Goal: Task Accomplishment & Management: Manage account settings

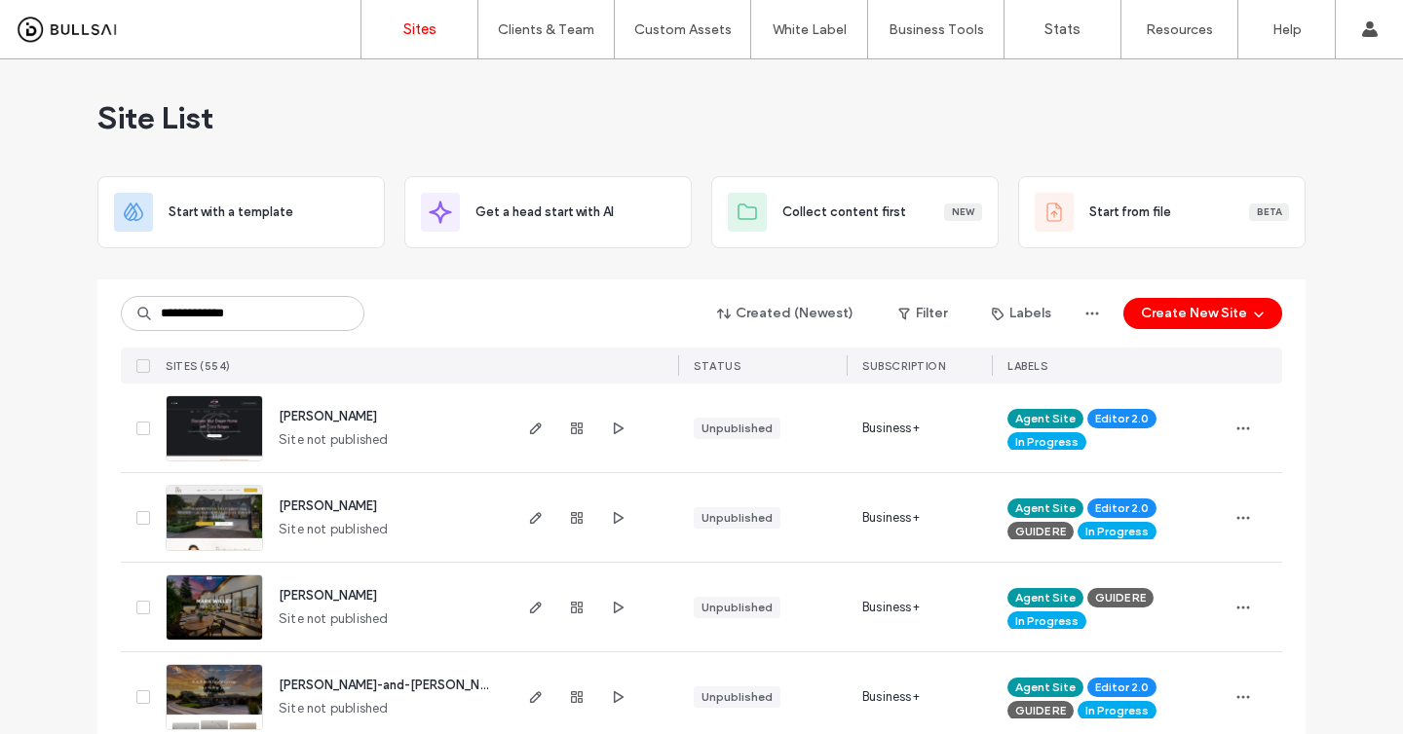
type input "**********"
click at [438, 292] on div "Created (Newest) Filter Labels Create New Site SITES (554) STATUS SUBSCRIPTION …" at bounding box center [701, 332] width 1161 height 104
click at [269, 314] on input at bounding box center [243, 313] width 244 height 35
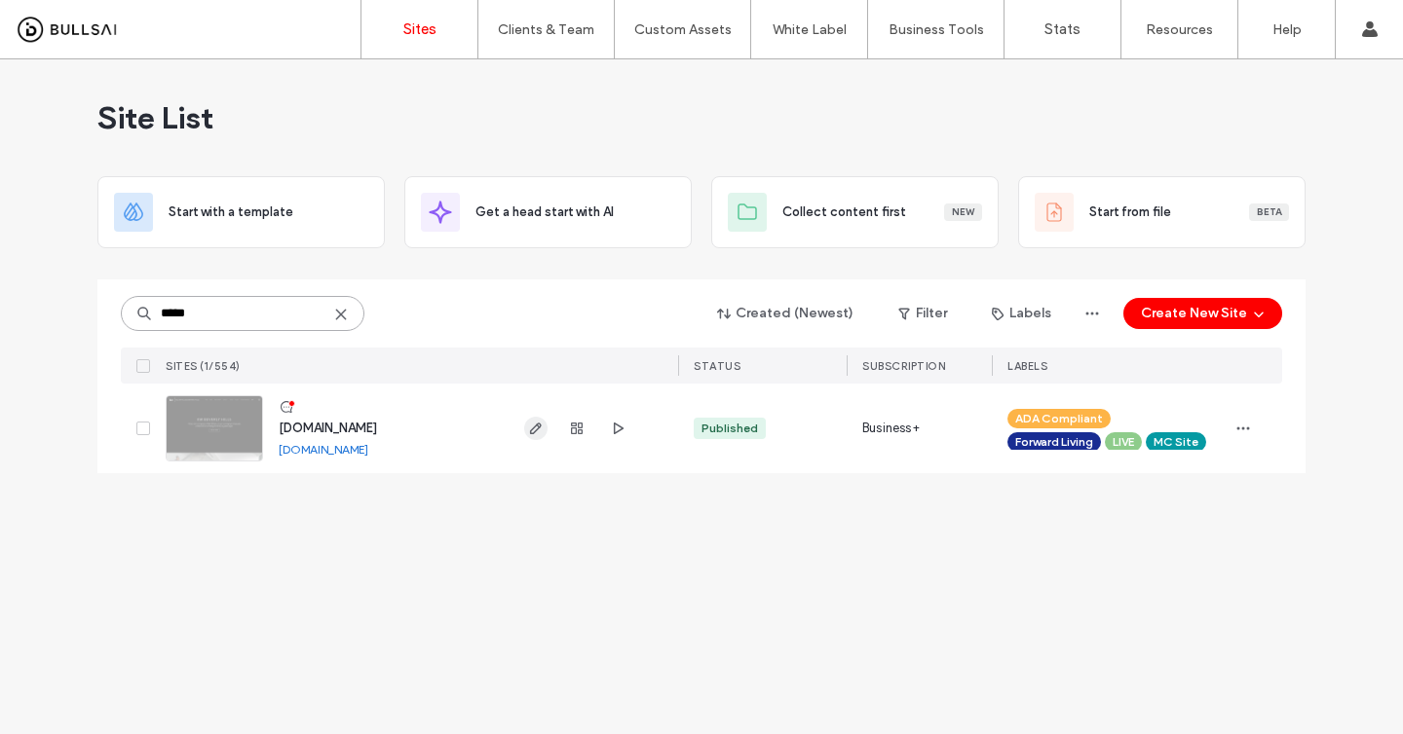
type input "*****"
click at [540, 424] on use "button" at bounding box center [536, 429] width 12 height 12
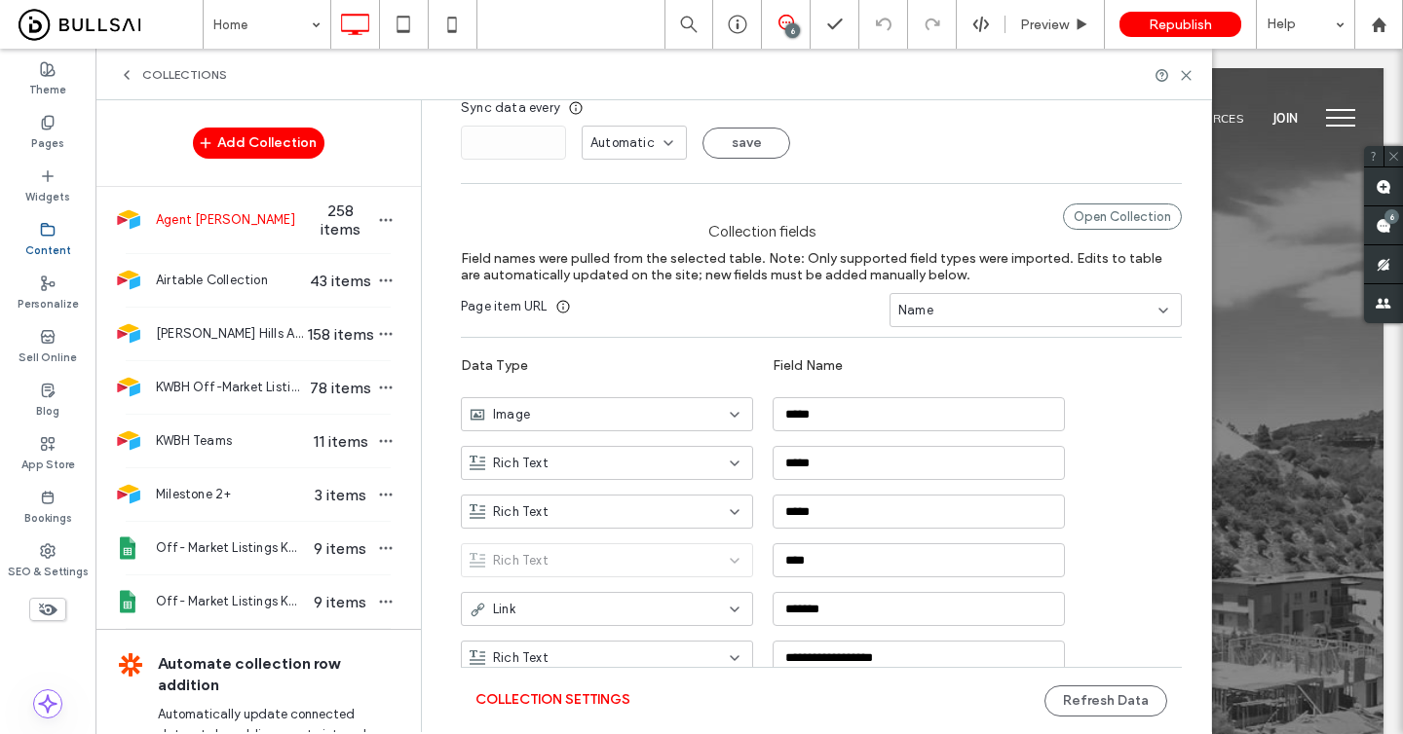
scroll to position [199, 0]
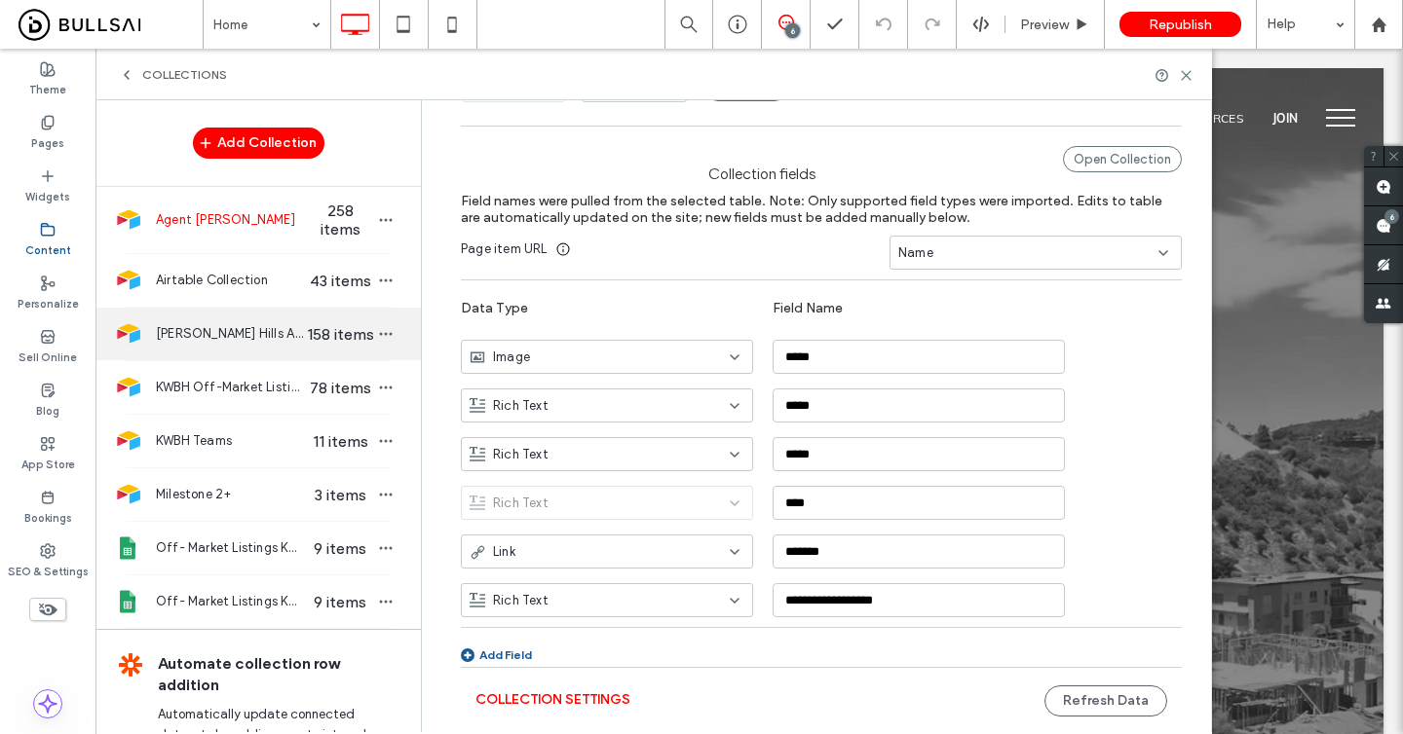
click at [254, 325] on span "[PERSON_NAME] Hills Agents" at bounding box center [231, 333] width 150 height 19
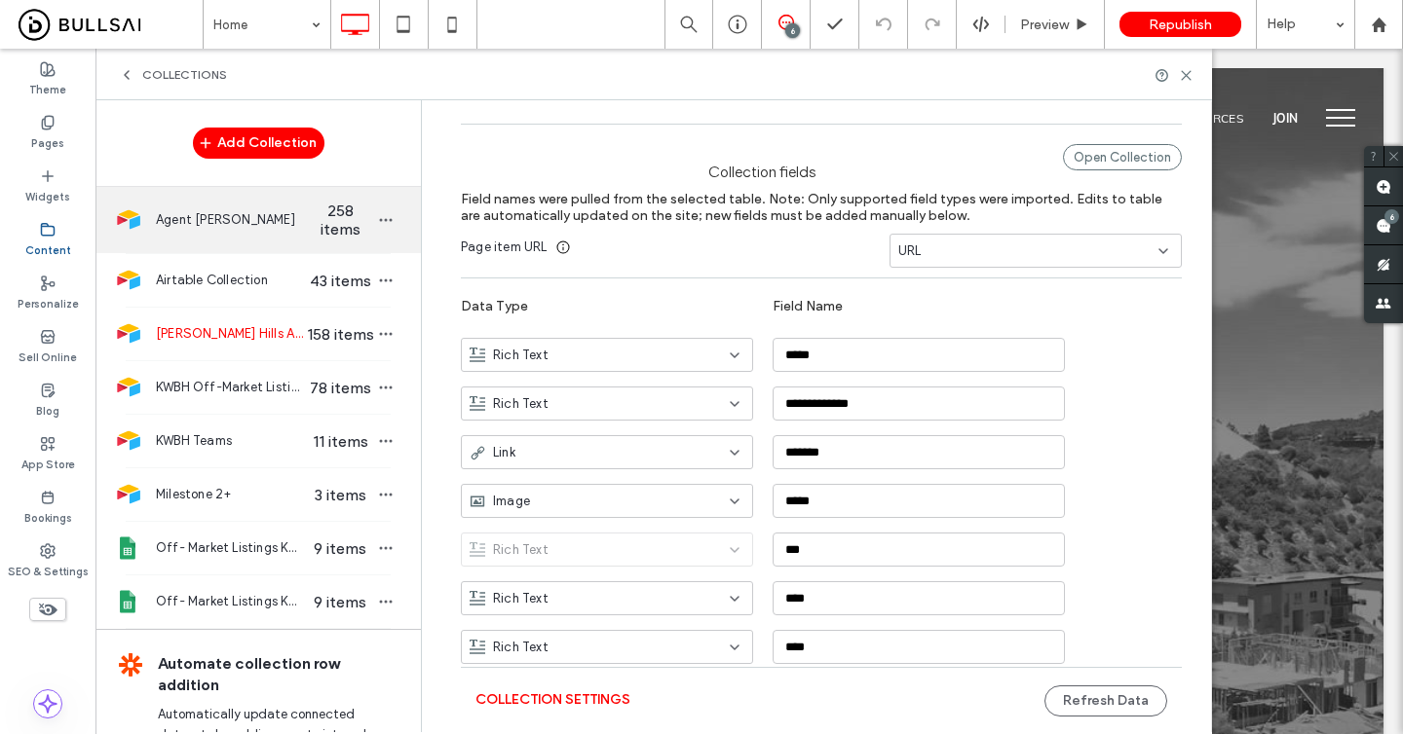
click at [252, 220] on span "Agent [PERSON_NAME]" at bounding box center [231, 219] width 150 height 19
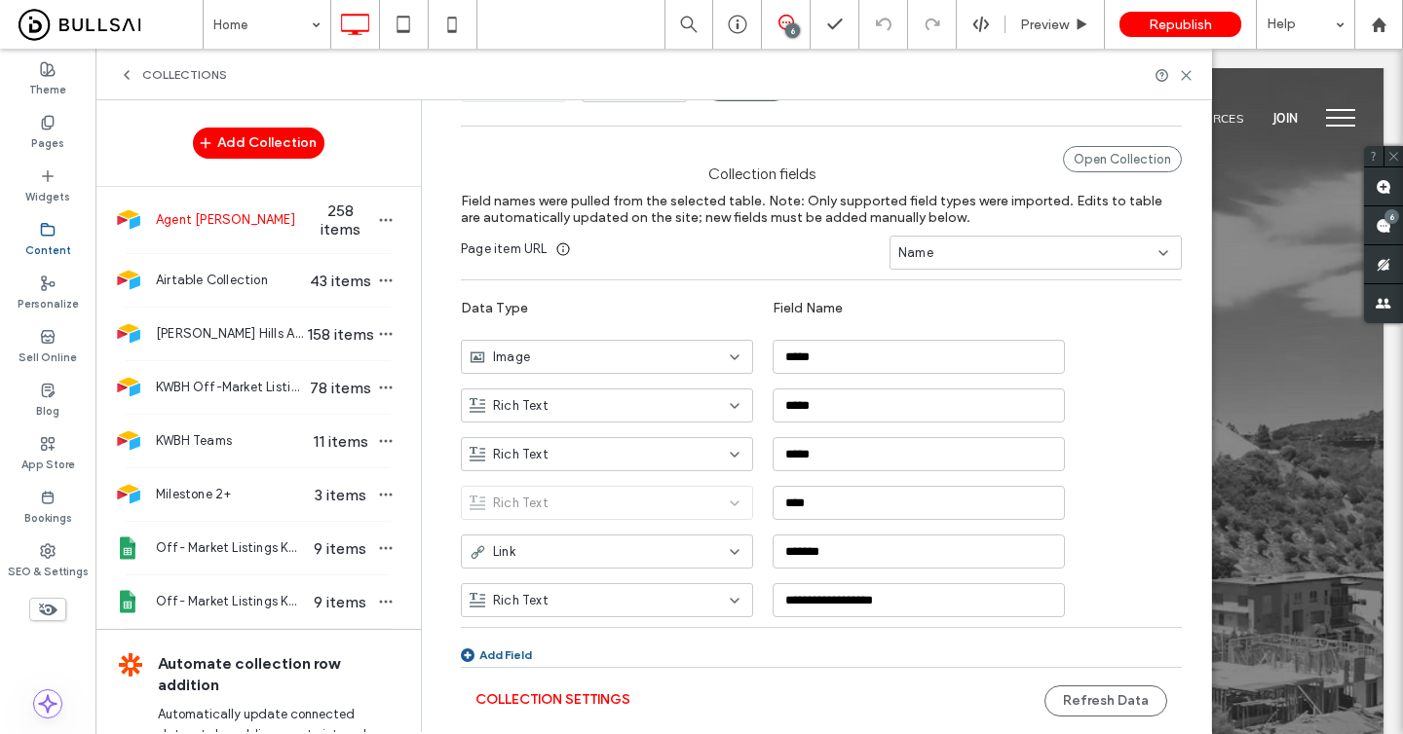
type input "**********"
click at [1068, 703] on button "Refresh Data" at bounding box center [1105, 701] width 123 height 31
click at [1185, 78] on icon at bounding box center [1186, 75] width 15 height 15
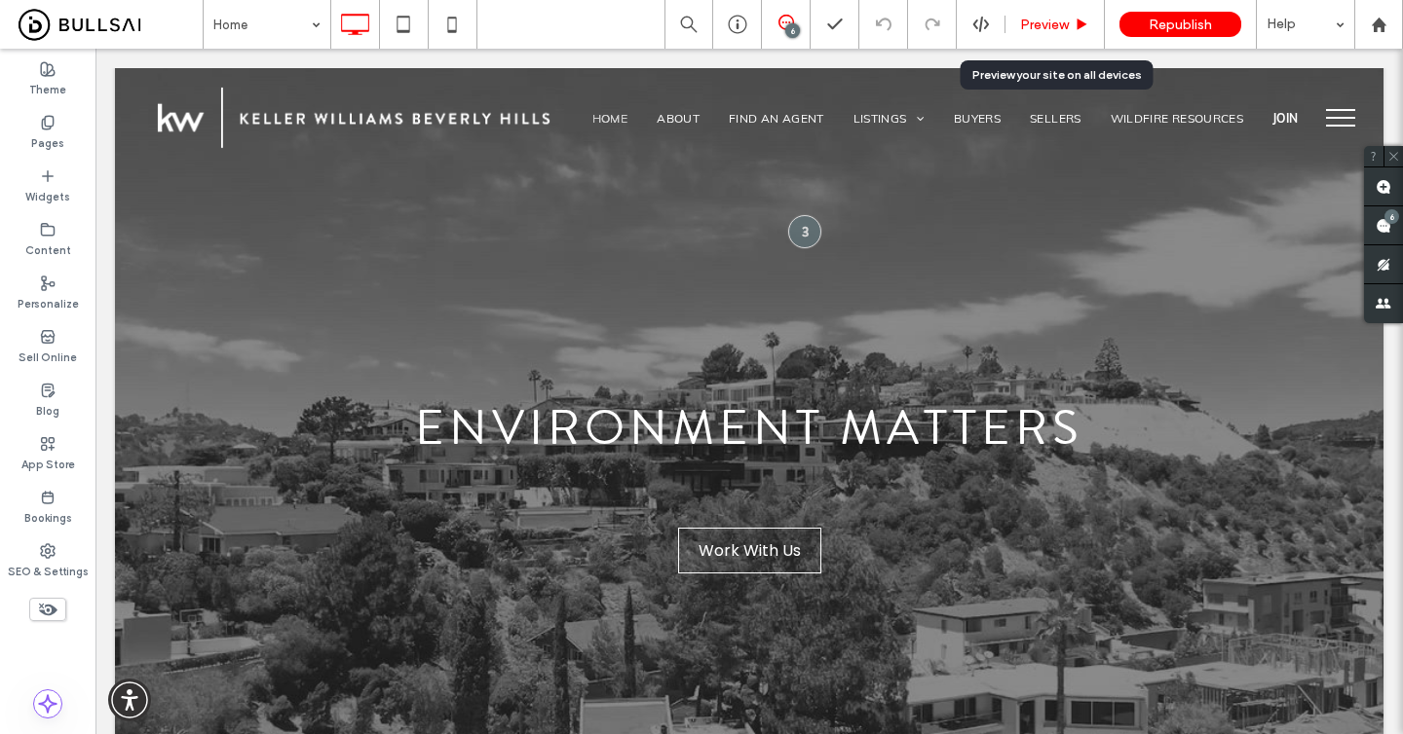
click at [1058, 23] on span "Preview" at bounding box center [1044, 25] width 49 height 17
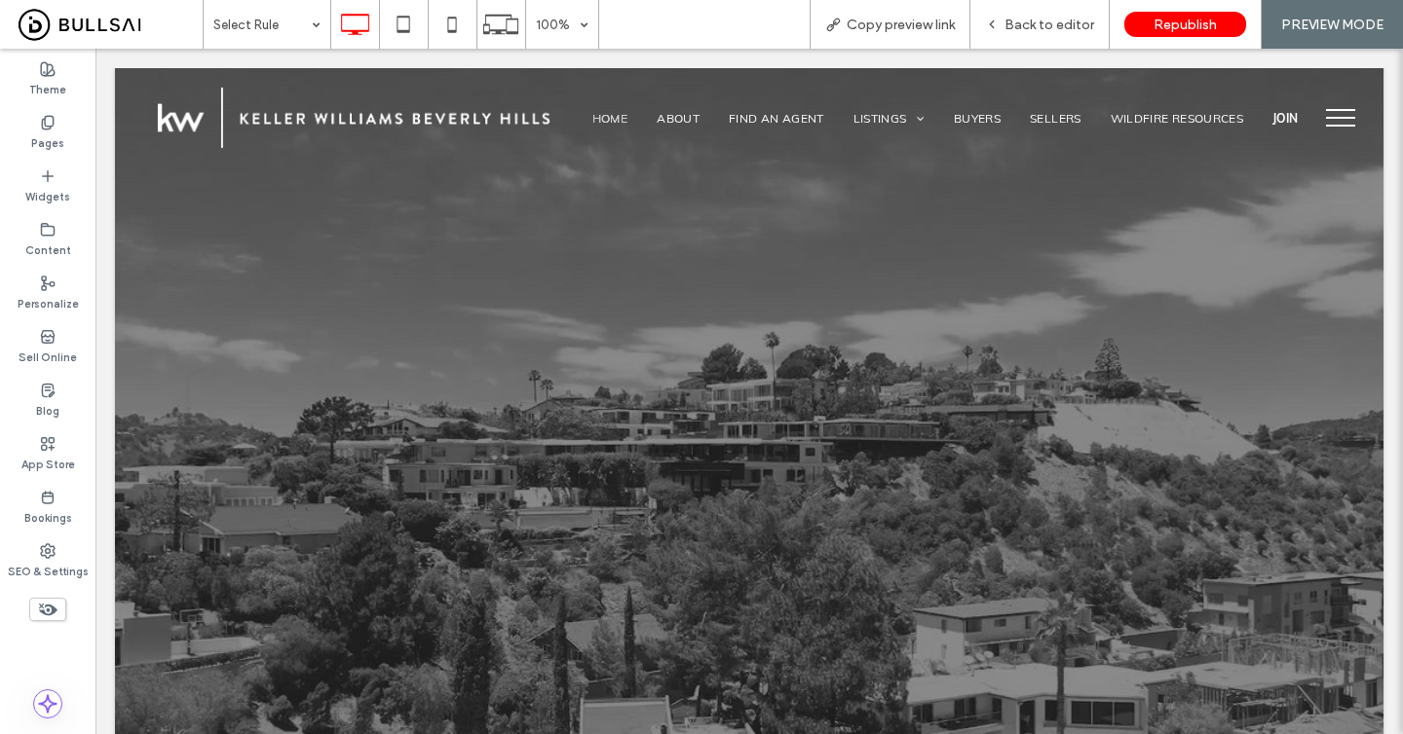
scroll to position [0, 0]
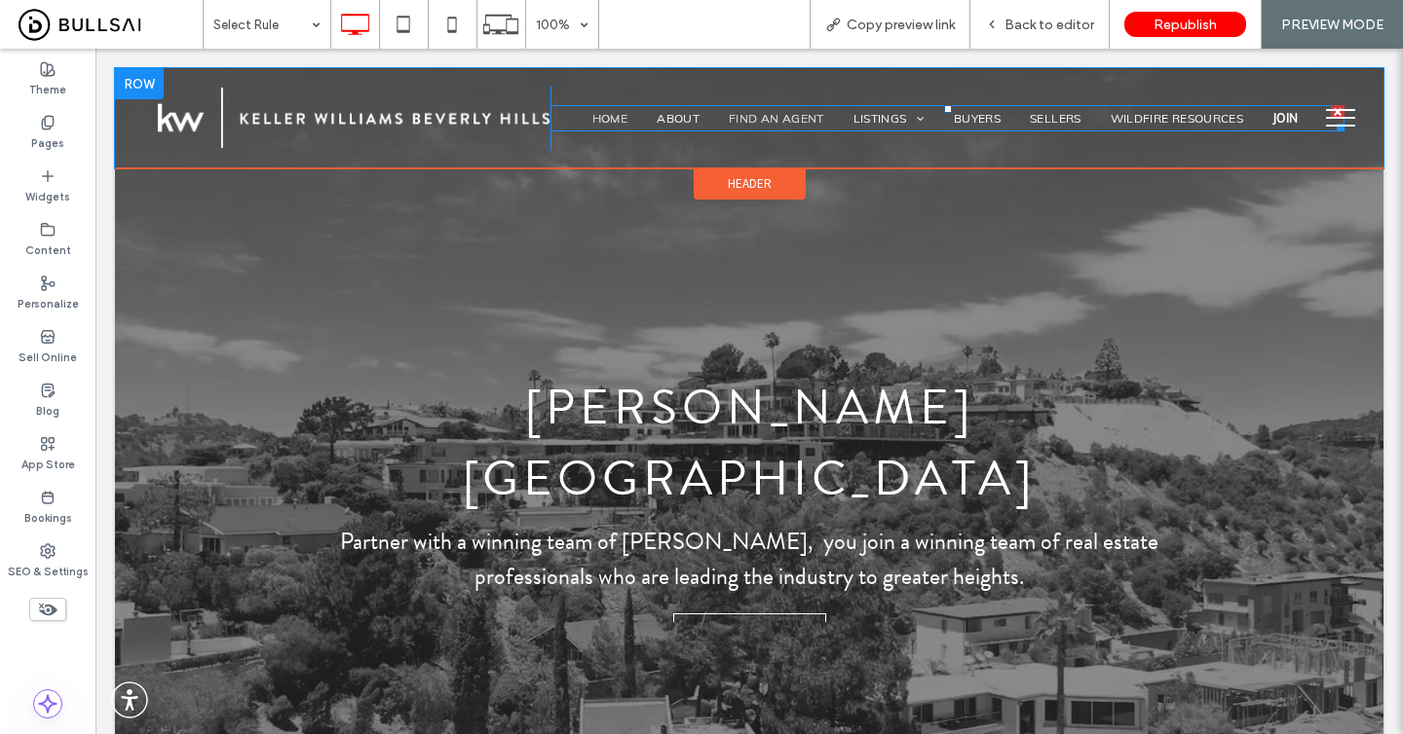
click at [782, 124] on span "Find An Agent" at bounding box center [776, 118] width 95 height 15
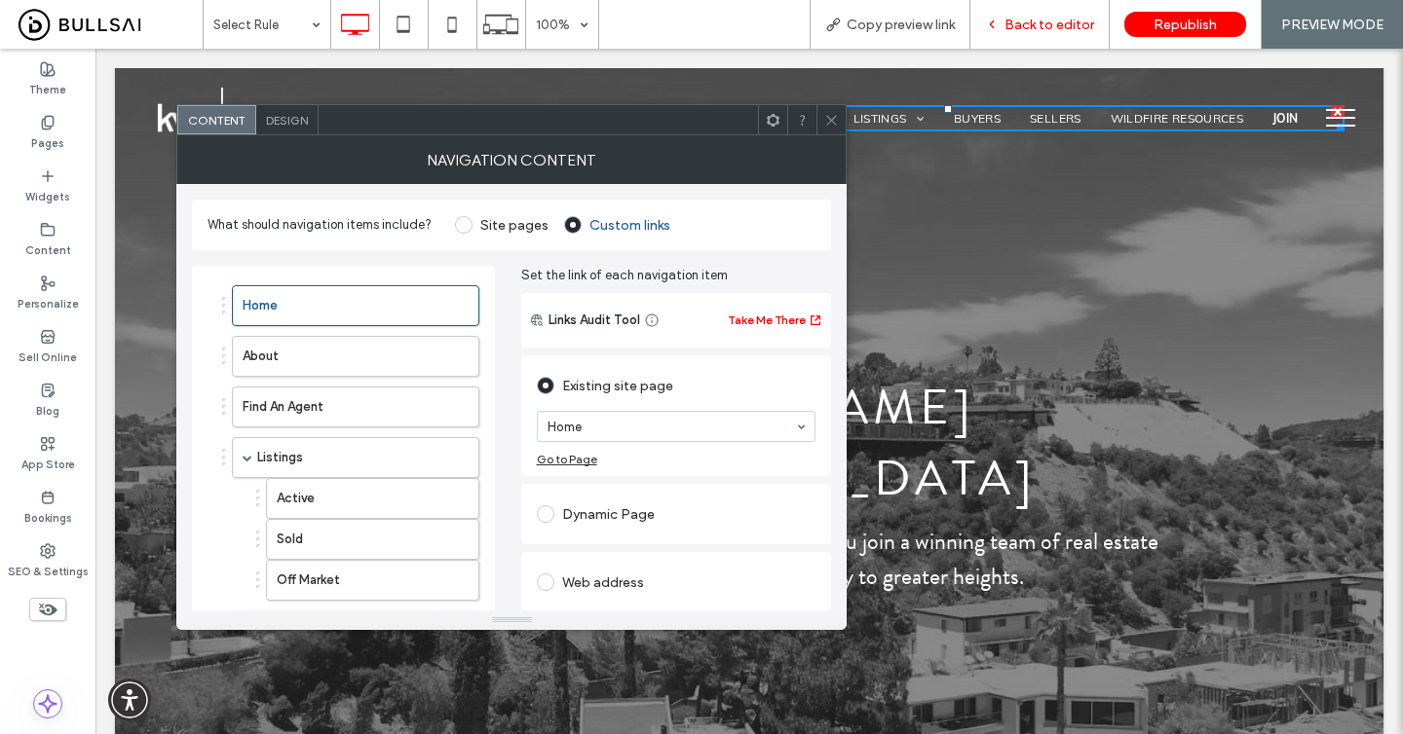
click at [1064, 23] on span "Back to editor" at bounding box center [1049, 25] width 90 height 17
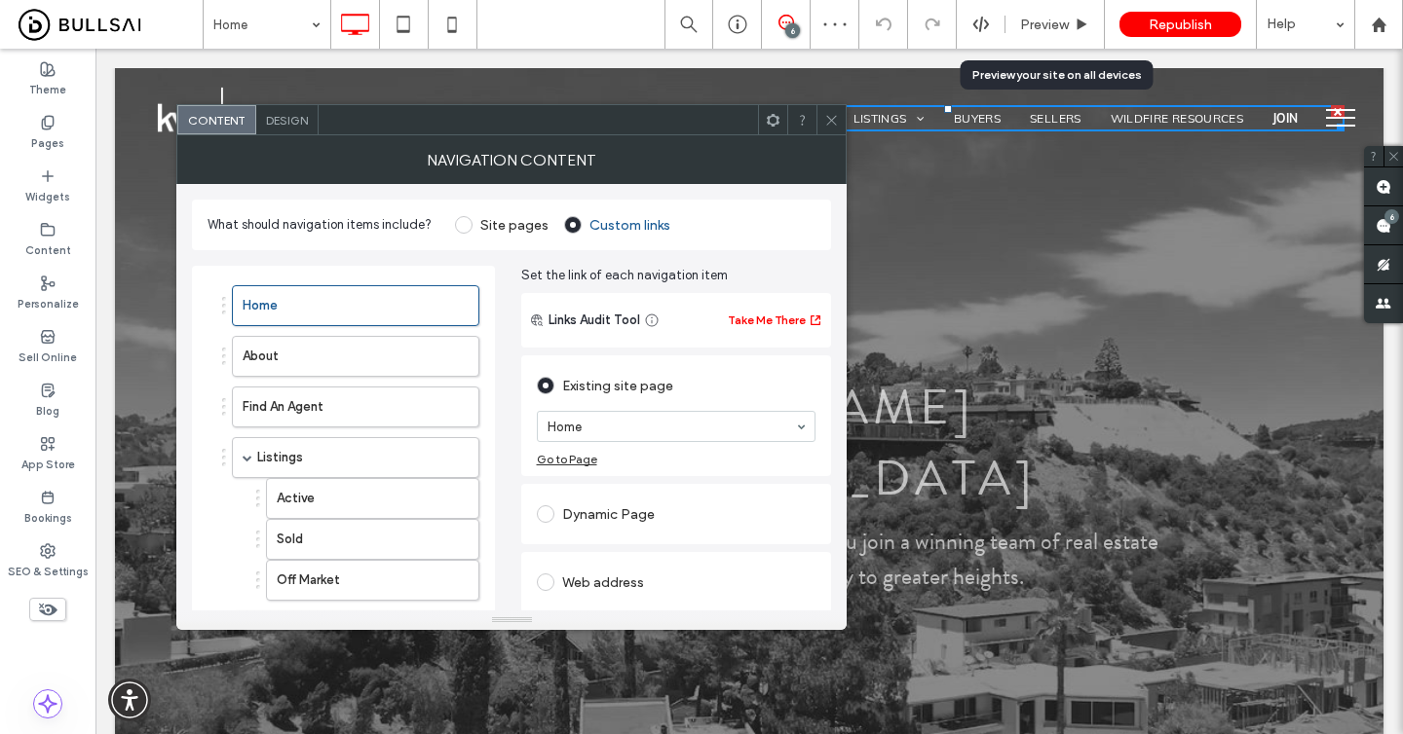
click at [1064, 23] on span "Preview" at bounding box center [1044, 25] width 49 height 17
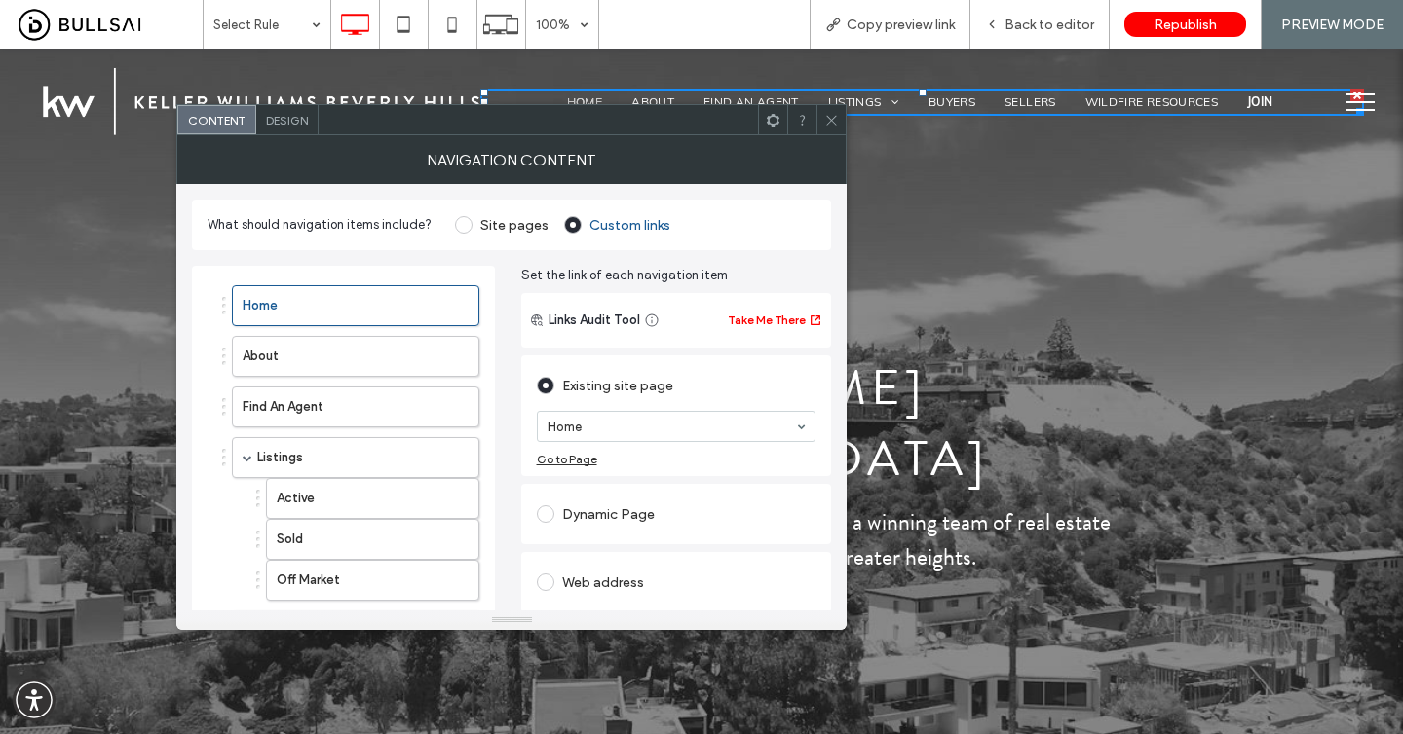
click at [829, 132] on span at bounding box center [831, 119] width 15 height 29
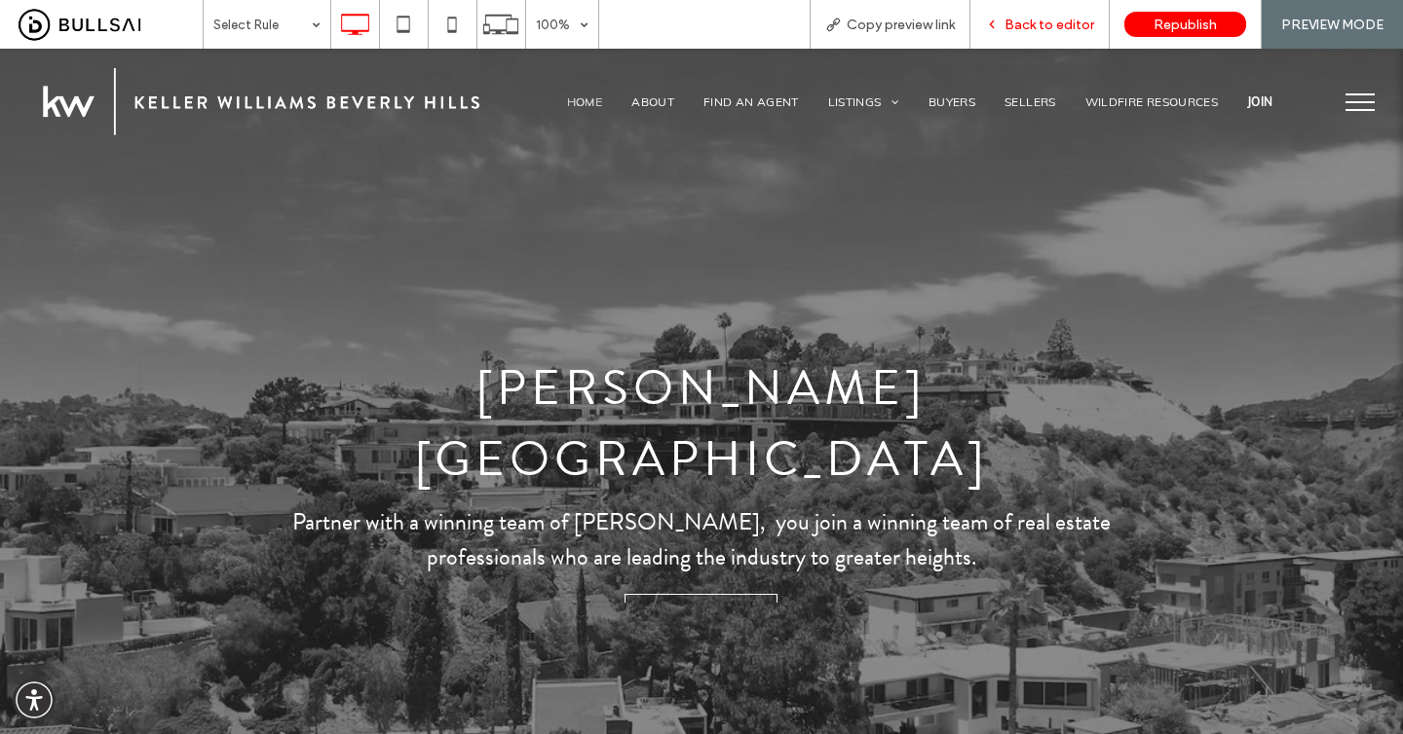
click at [1046, 31] on span "Back to editor" at bounding box center [1049, 25] width 90 height 17
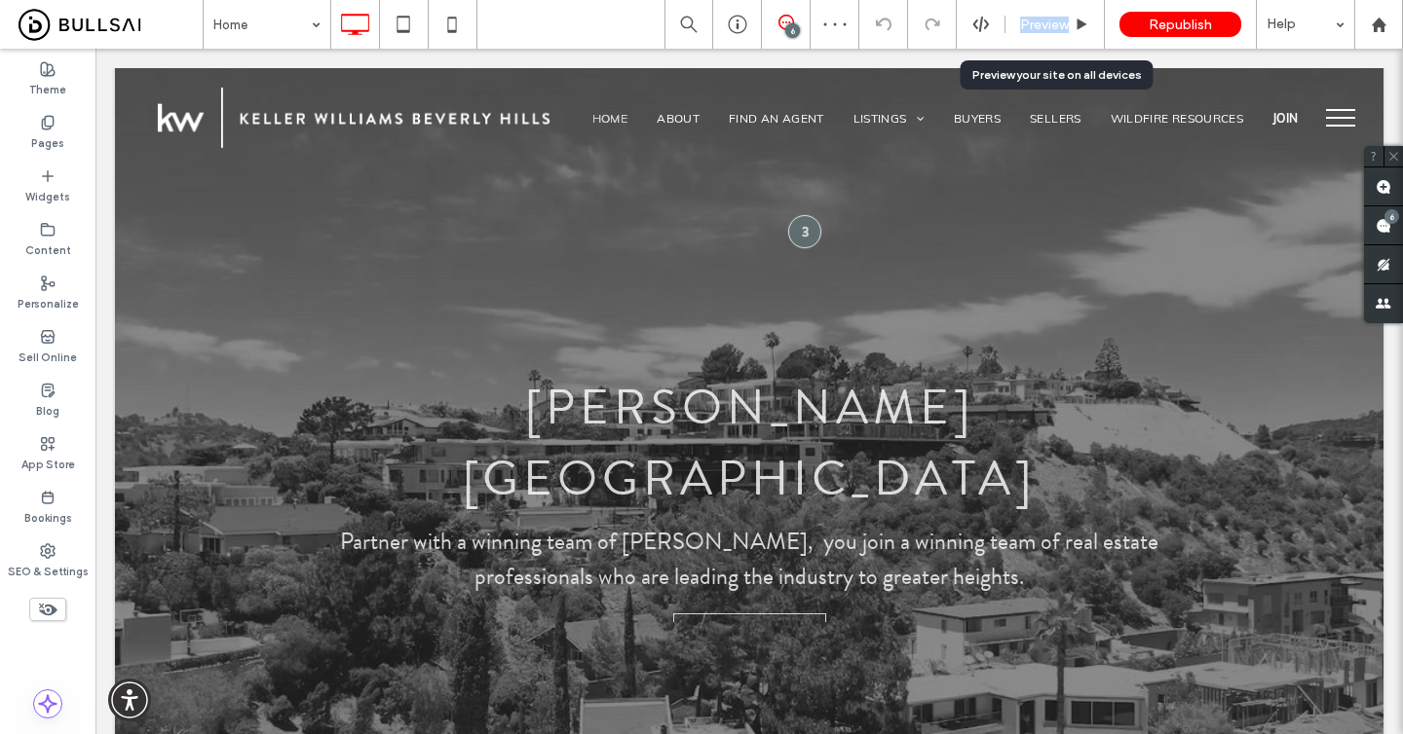
click at [1046, 31] on span "Preview" at bounding box center [1044, 25] width 49 height 17
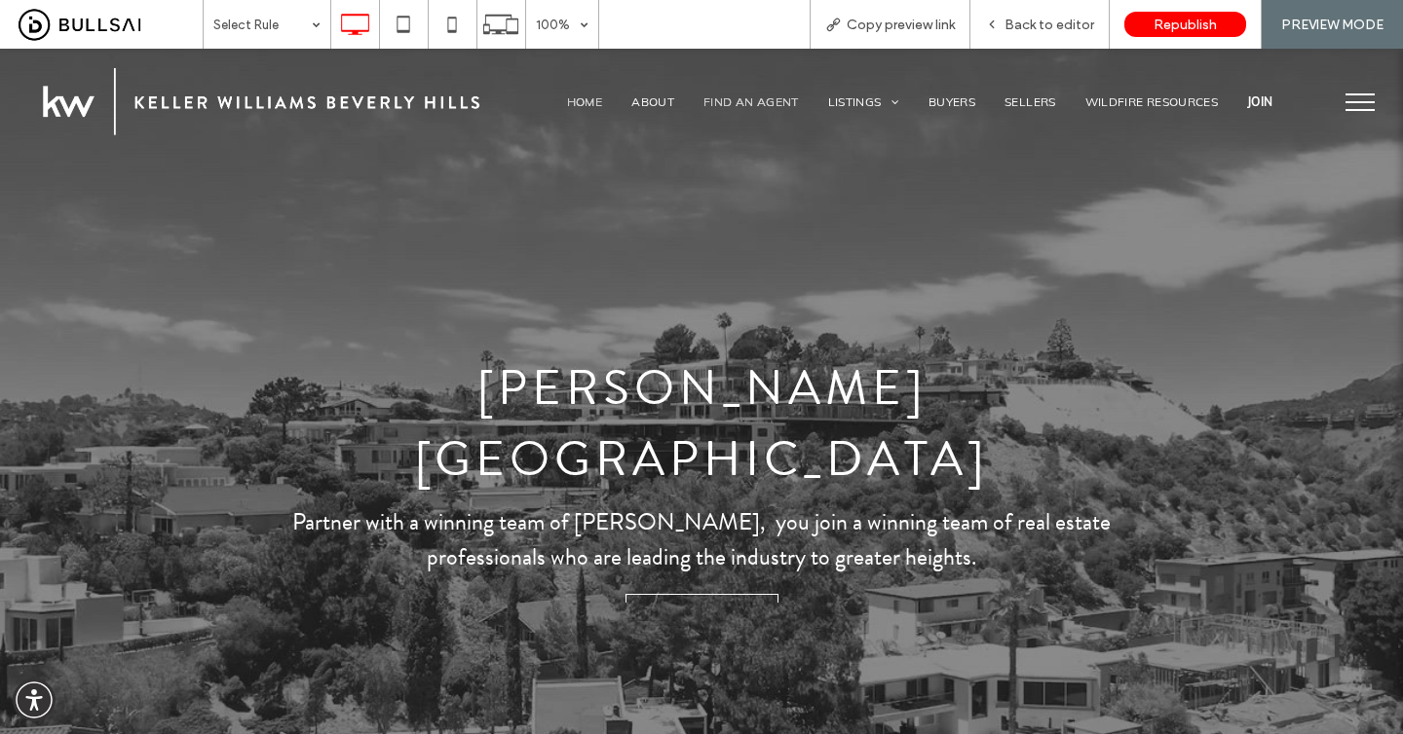
click at [758, 95] on span "Find An Agent" at bounding box center [750, 101] width 95 height 15
click at [1040, 25] on span "Back to editor" at bounding box center [1049, 25] width 90 height 17
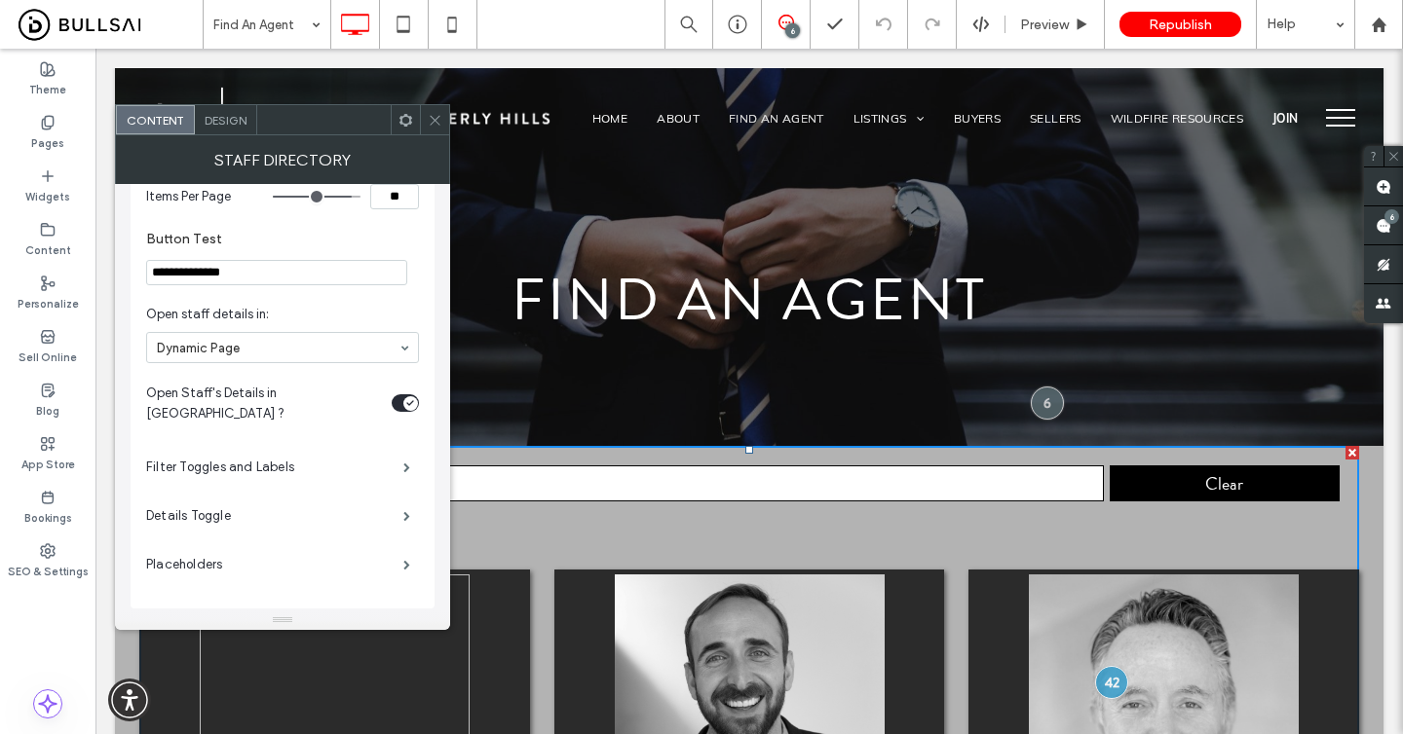
scroll to position [472, 0]
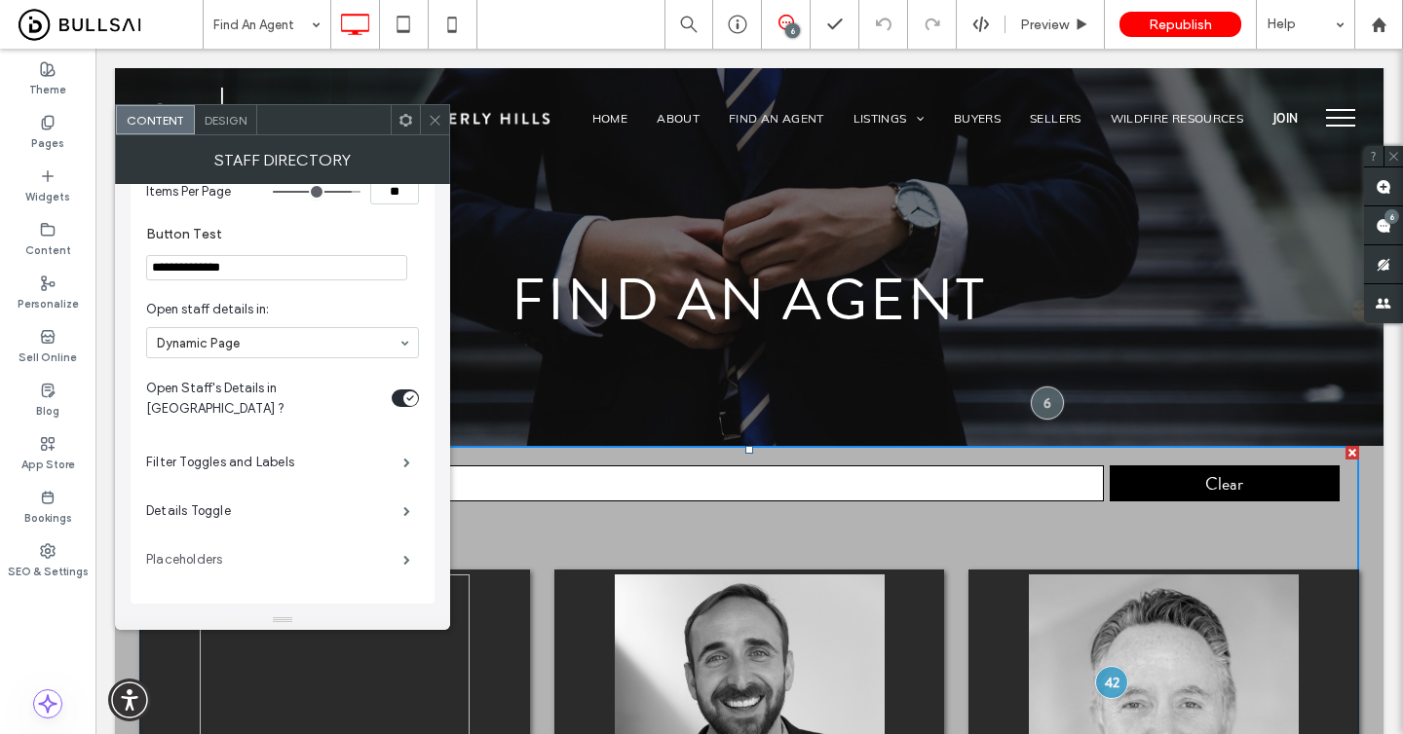
click at [263, 567] on label "Placeholders" at bounding box center [274, 560] width 257 height 39
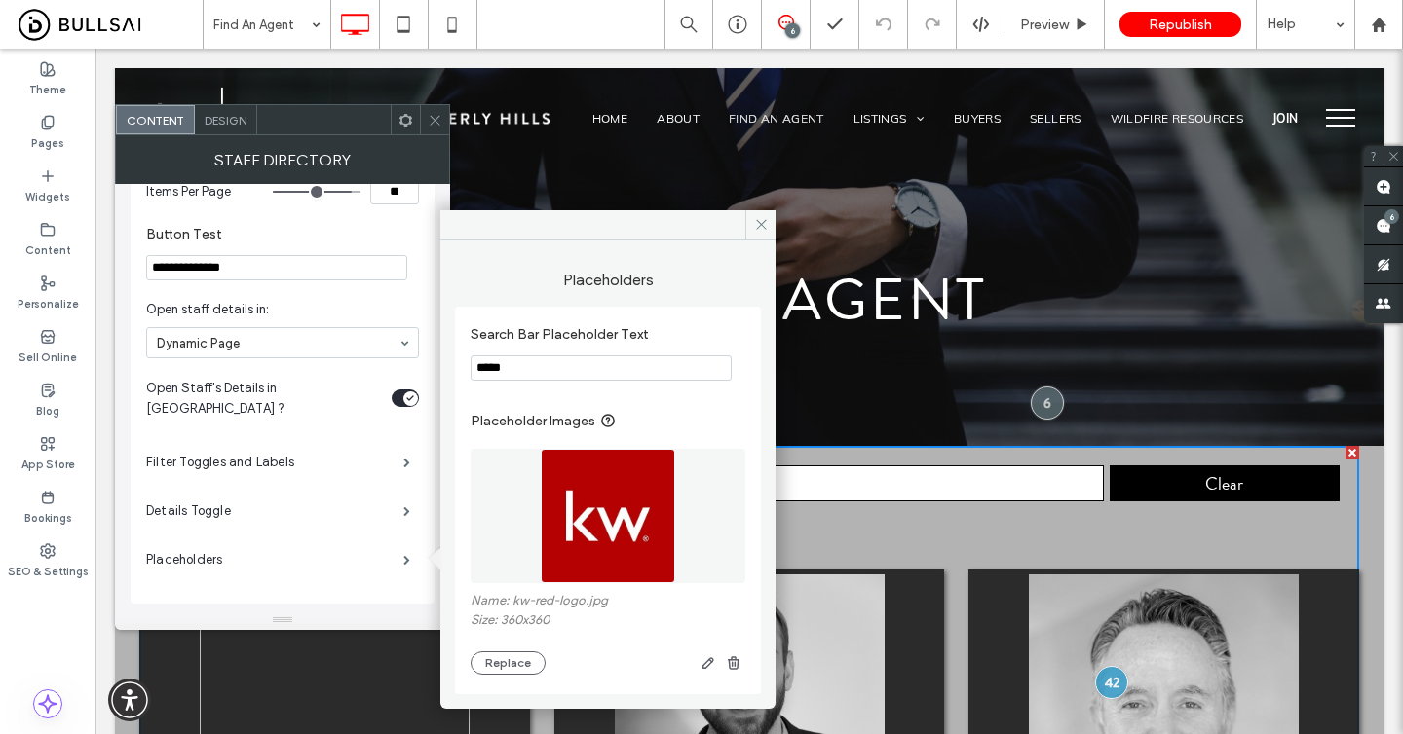
click at [593, 371] on input "*****" at bounding box center [600, 368] width 261 height 25
type input "*"
type input "**********"
click at [437, 126] on icon at bounding box center [435, 120] width 15 height 15
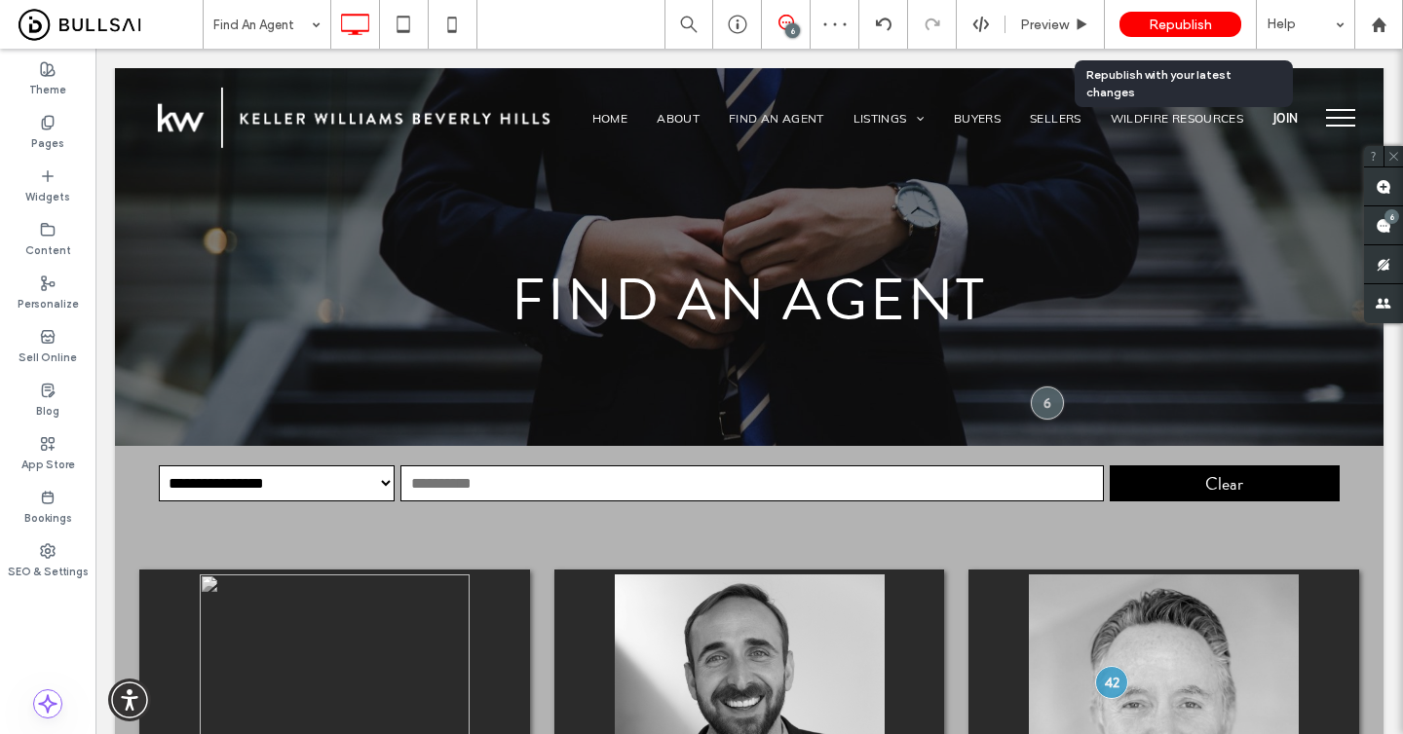
click at [1176, 20] on span "Republish" at bounding box center [1179, 25] width 63 height 17
